Goal: Information Seeking & Learning: Learn about a topic

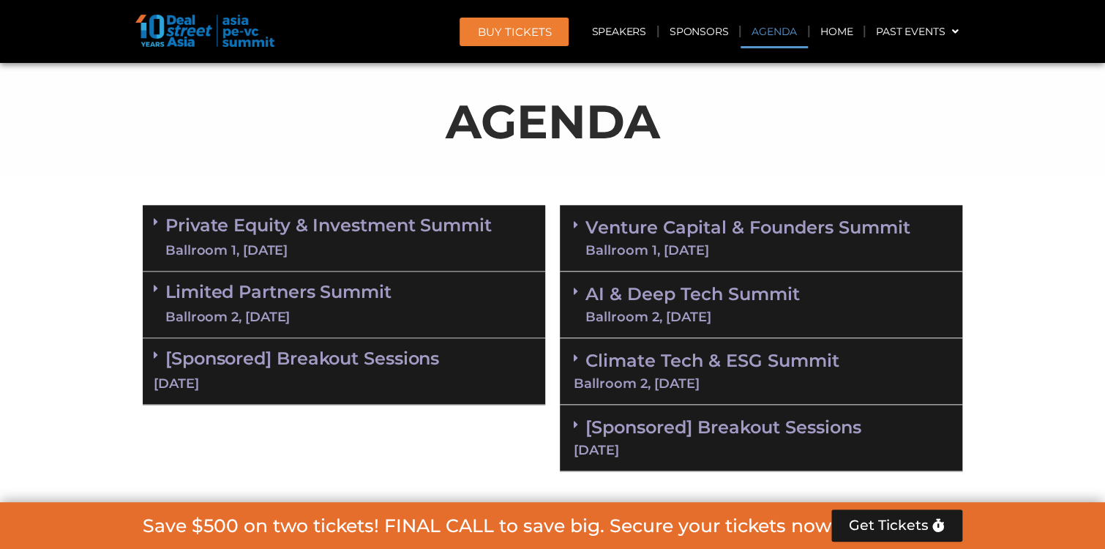
scroll to position [778, 0]
click at [147, 292] on div "Limited Partners [GEOGRAPHIC_DATA] 2, [DATE]" at bounding box center [344, 304] width 402 height 67
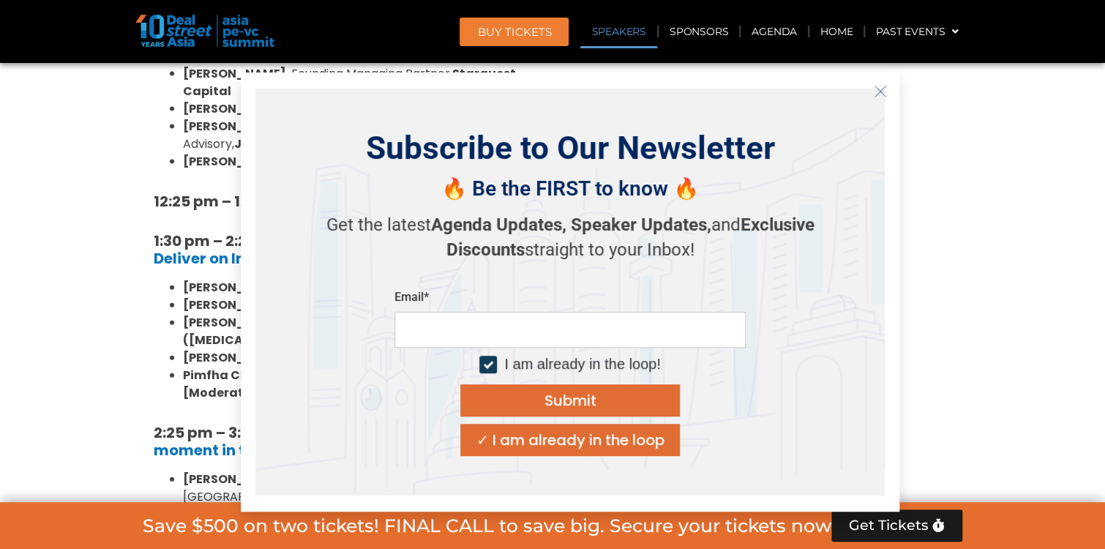
scroll to position [1539, 0]
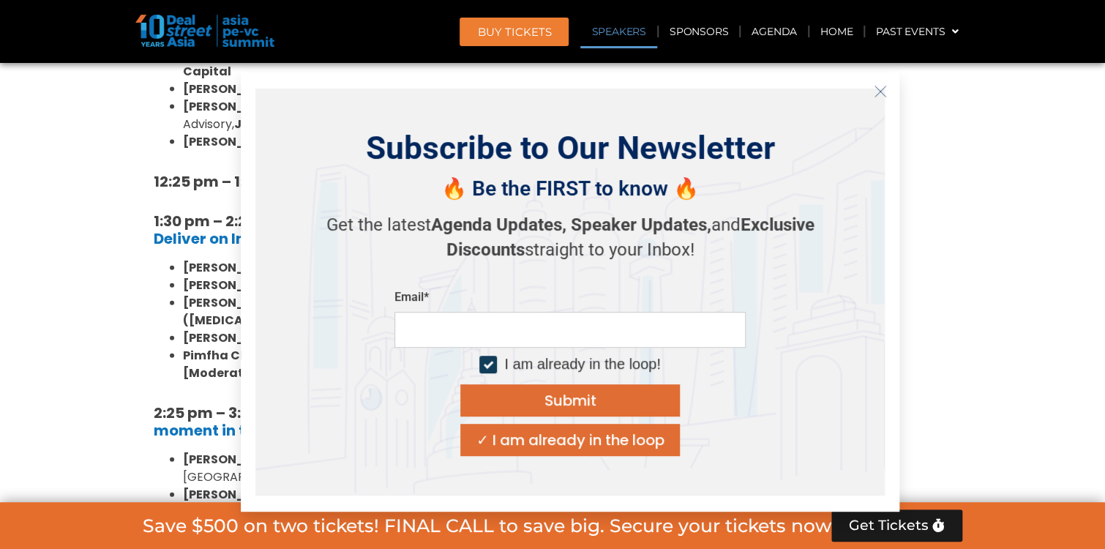
click at [885, 88] on icon "Close" at bounding box center [880, 91] width 13 height 13
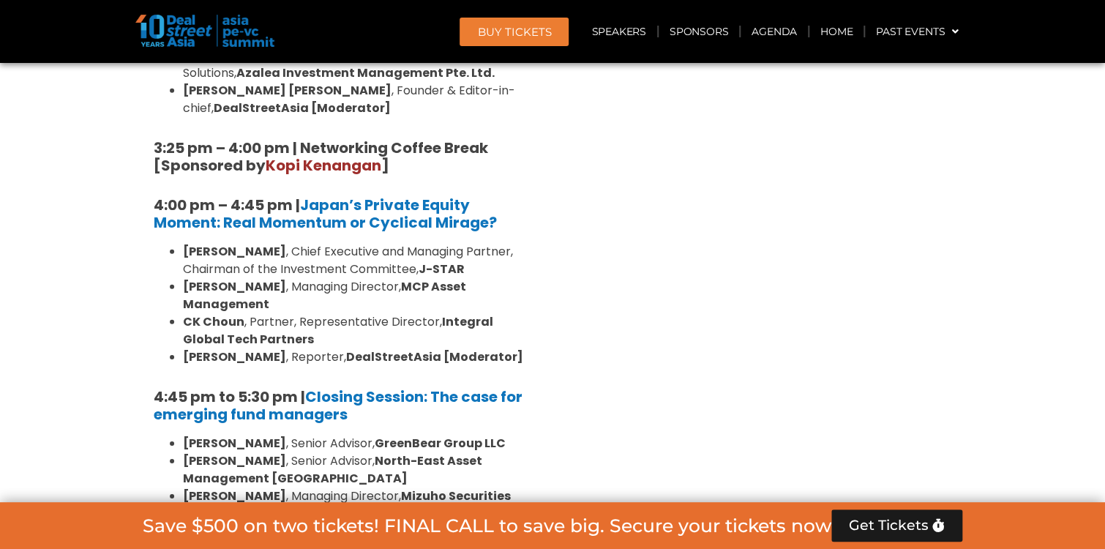
scroll to position [2124, 0]
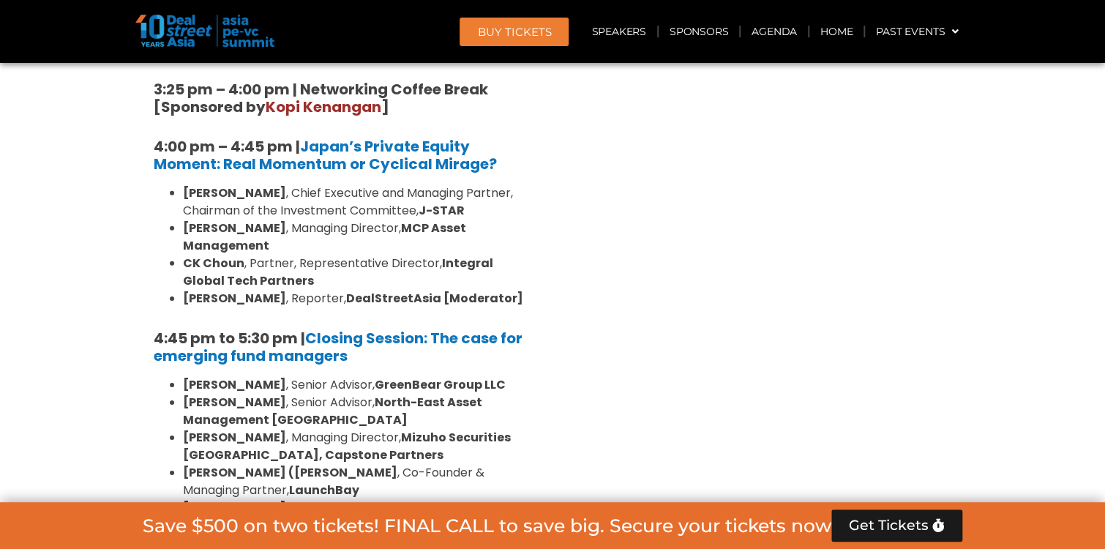
click at [225, 429] on strong "[PERSON_NAME]" at bounding box center [234, 437] width 103 height 17
drag, startPoint x: 229, startPoint y: 351, endPoint x: 351, endPoint y: 354, distance: 122.2
click at [333, 429] on li "[PERSON_NAME] , Managing Director, Mizuho Securities [GEOGRAPHIC_DATA], Capston…" at bounding box center [358, 446] width 351 height 35
click at [377, 429] on li "[PERSON_NAME] , Managing Director, Mizuho Securities [GEOGRAPHIC_DATA], Capston…" at bounding box center [358, 446] width 351 height 35
click at [429, 429] on strong "Mizuho Securities [GEOGRAPHIC_DATA], Capstone Partners" at bounding box center [347, 446] width 328 height 34
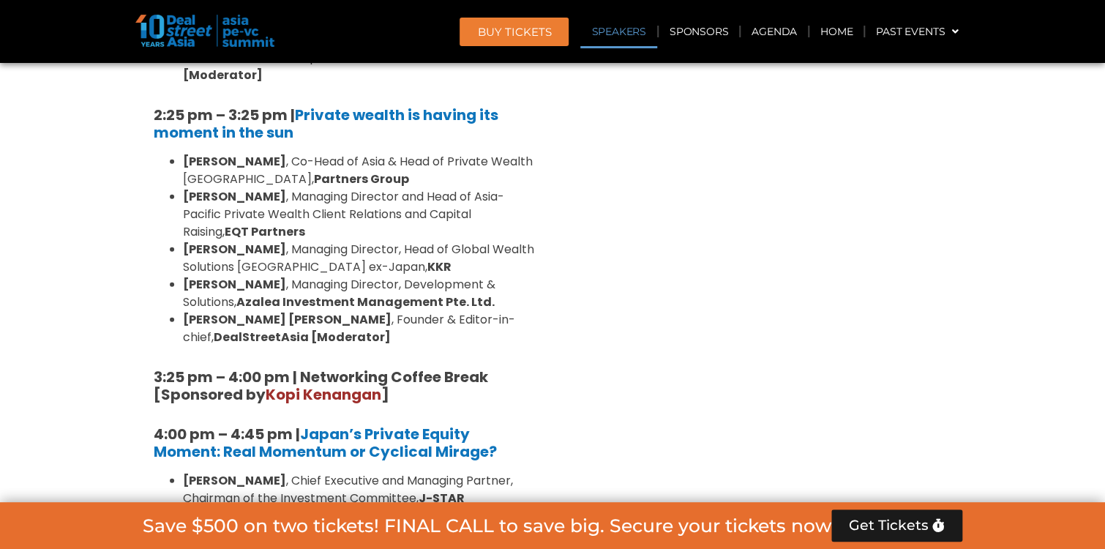
scroll to position [1831, 0]
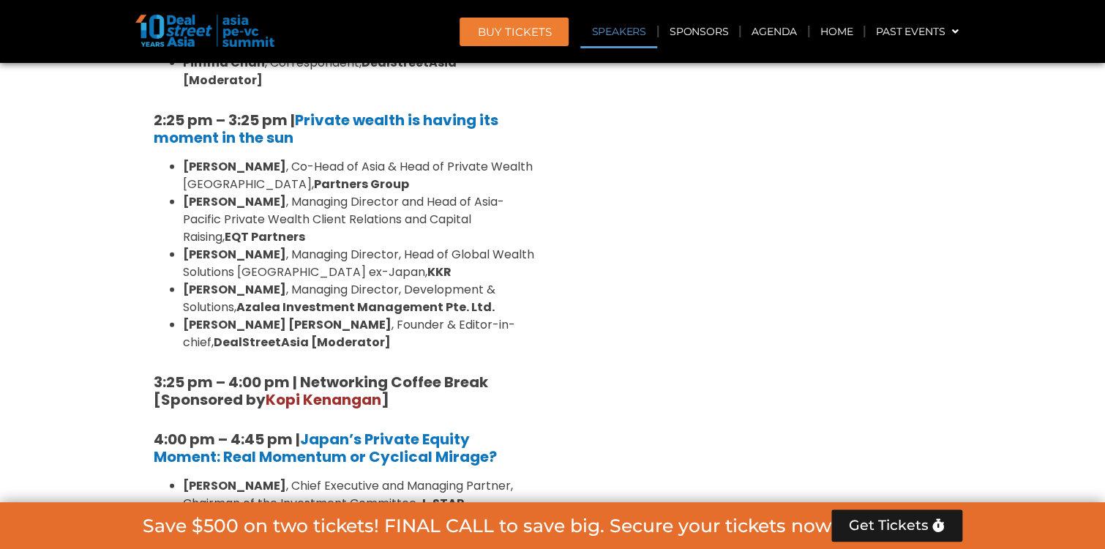
click at [729, 424] on div "Venture Capital & Founders​ Summit Ballroom 1, [DATE] 8:00 am – 9:00 am | Regis…" at bounding box center [760, 80] width 417 height 1872
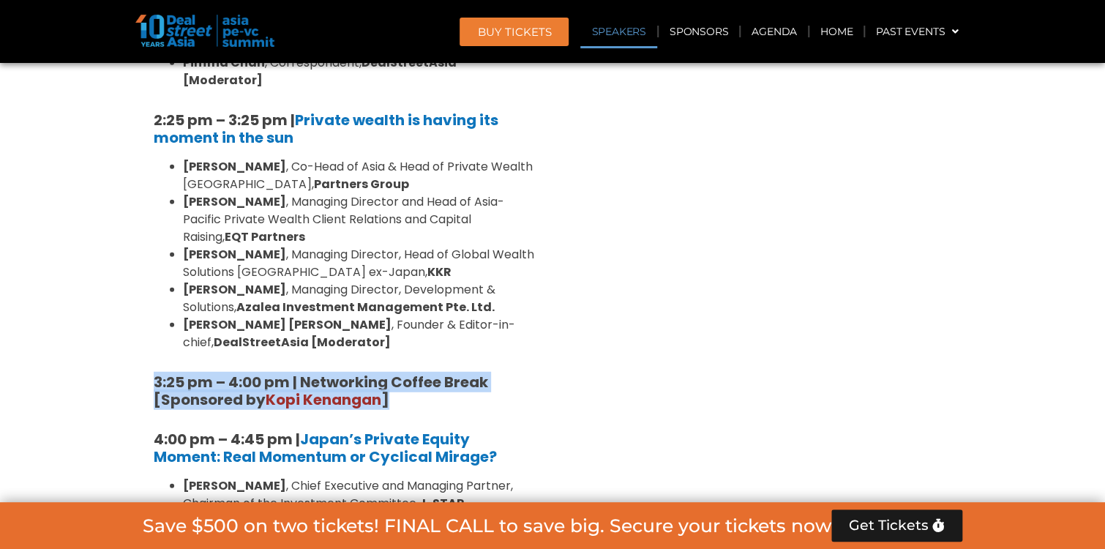
drag, startPoint x: 421, startPoint y: 313, endPoint x: 125, endPoint y: 293, distance: 297.0
click at [125, 293] on section "Private Equity & Investment Summit Ballroom 1, [DATE] 8:00 am – 9:00 am | Regis…" at bounding box center [552, 80] width 1105 height 1872
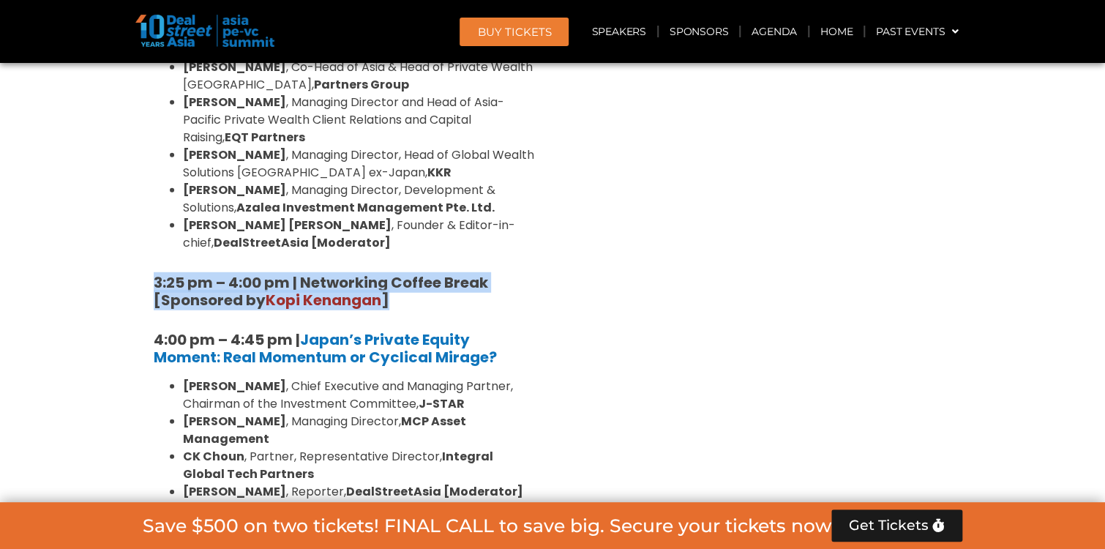
scroll to position [1948, 0]
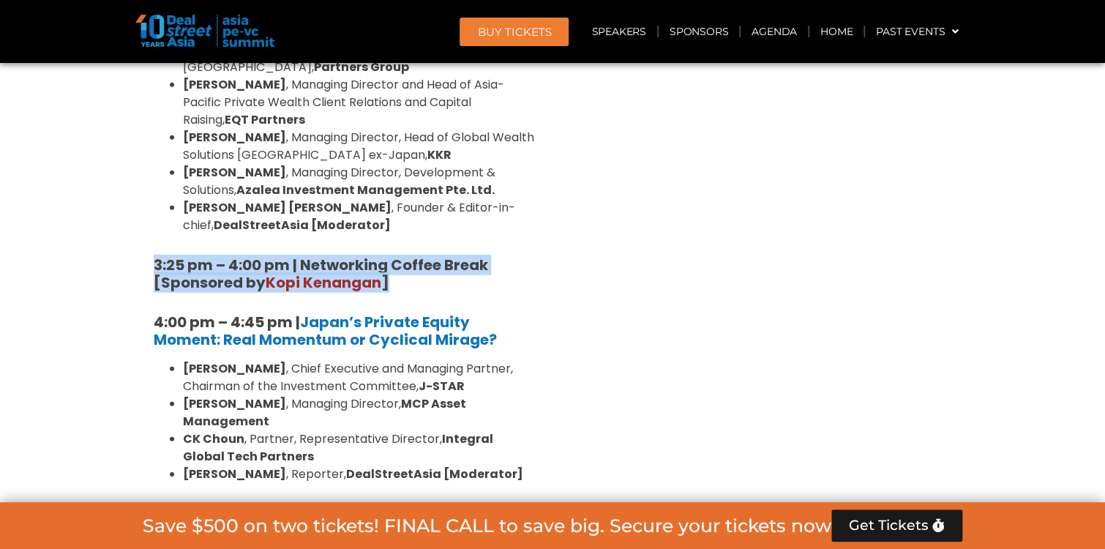
copy strong "3:25 pm – 4:00 pm | Networking Coffee Break [Sponsored by [PERSON_NAME] ]"
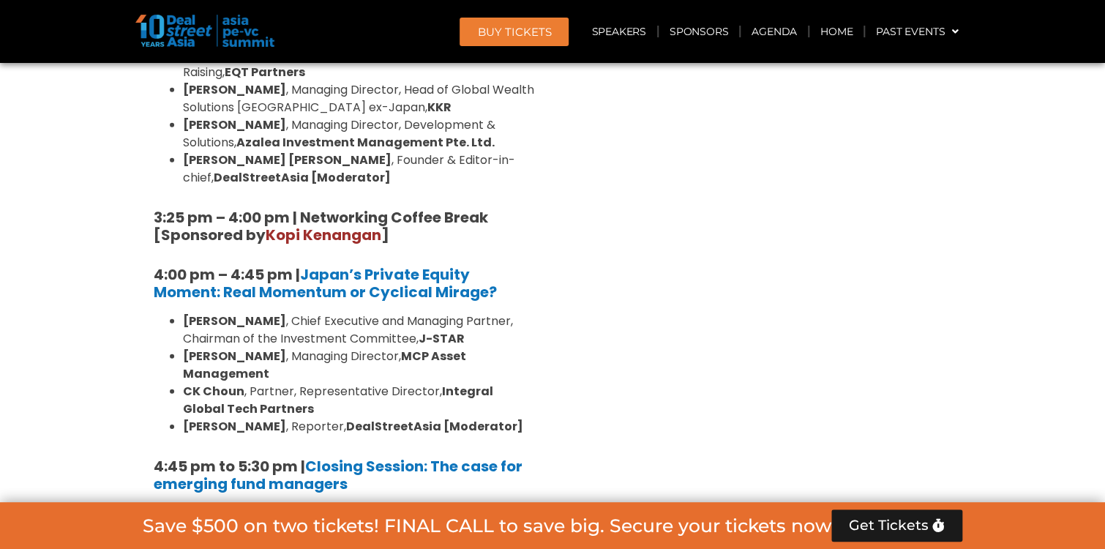
scroll to position [2007, 0]
